Goal: Task Accomplishment & Management: Use online tool/utility

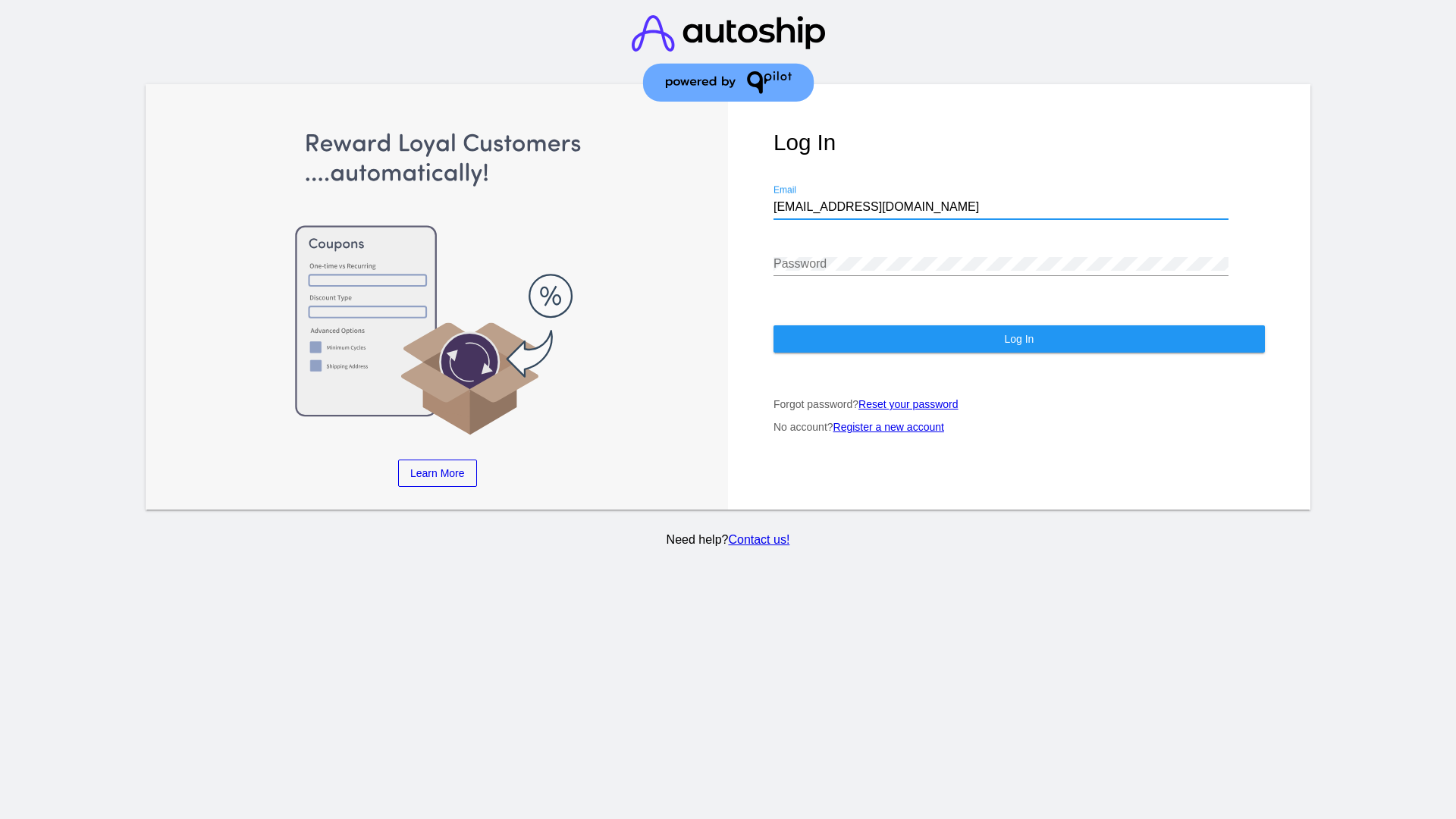
type input "[EMAIL_ADDRESS][DOMAIN_NAME]"
click at [1018, 339] on span "Log In" at bounding box center [1018, 339] width 30 height 12
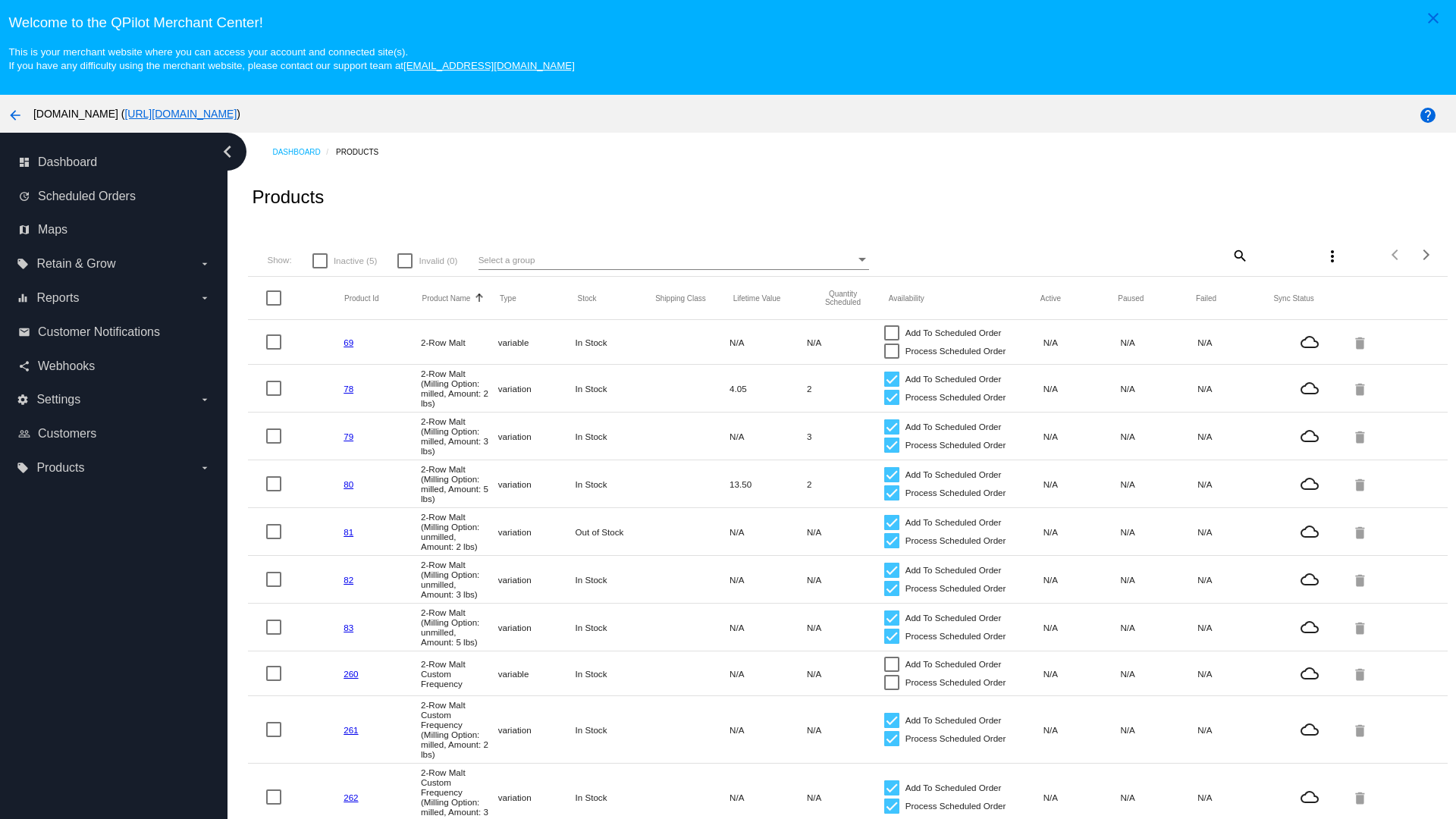
click at [344, 260] on span "Inactive (5)" at bounding box center [355, 261] width 43 height 18
click at [320, 268] on input "Inactive (5)" at bounding box center [320, 268] width 1 height 1
checkbox input "true"
click at [1238, 254] on mat-icon "search" at bounding box center [1239, 255] width 18 height 24
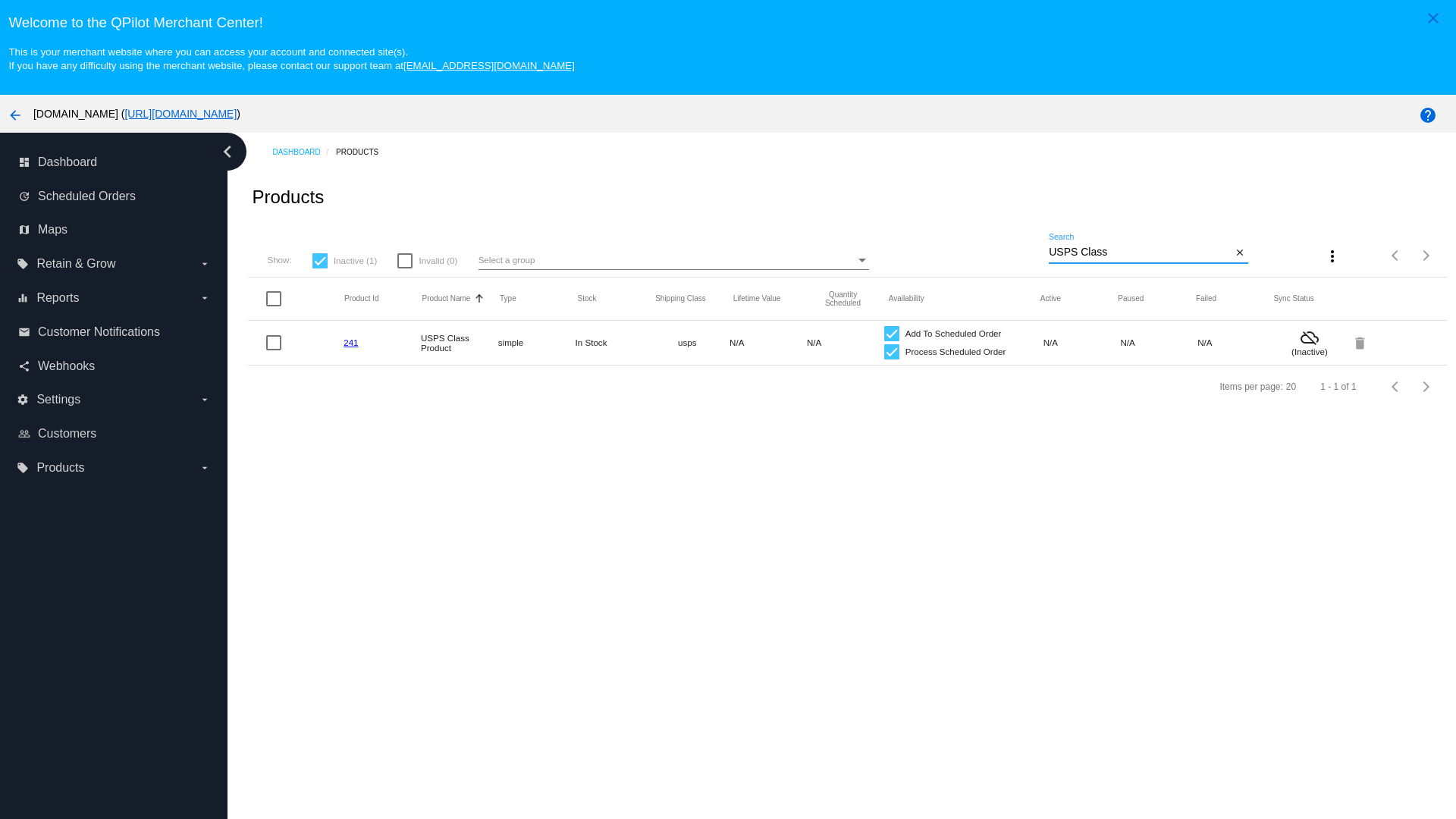
type input "Variable Enable"
